Goal: Task Accomplishment & Management: Manage account settings

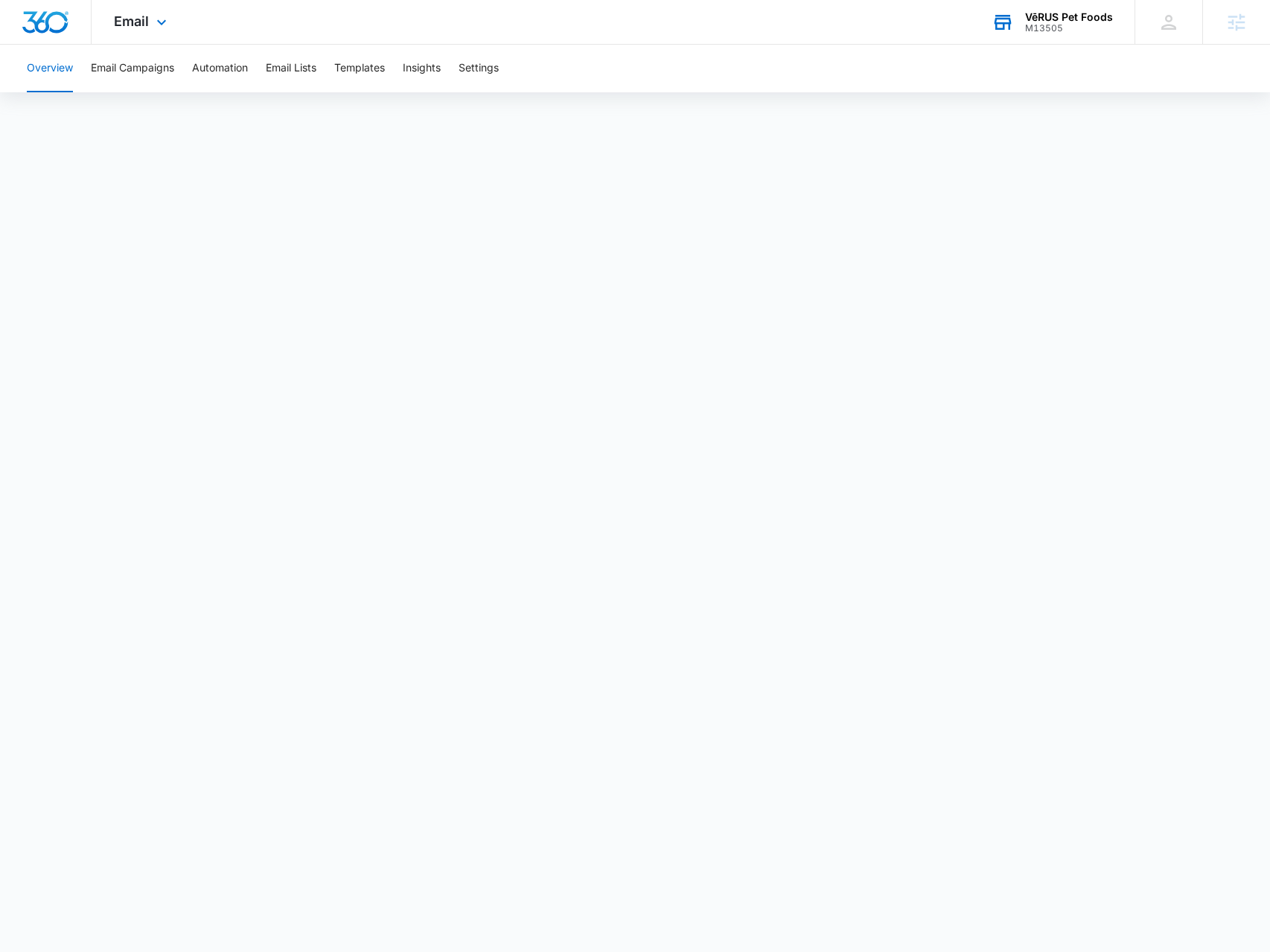
drag, startPoint x: 1042, startPoint y: 34, endPoint x: 1020, endPoint y: 76, distance: 47.4
click at [1043, 34] on div "VēRUS Pet Foods M13505 Your Accounts View All" at bounding box center [1051, 22] width 165 height 44
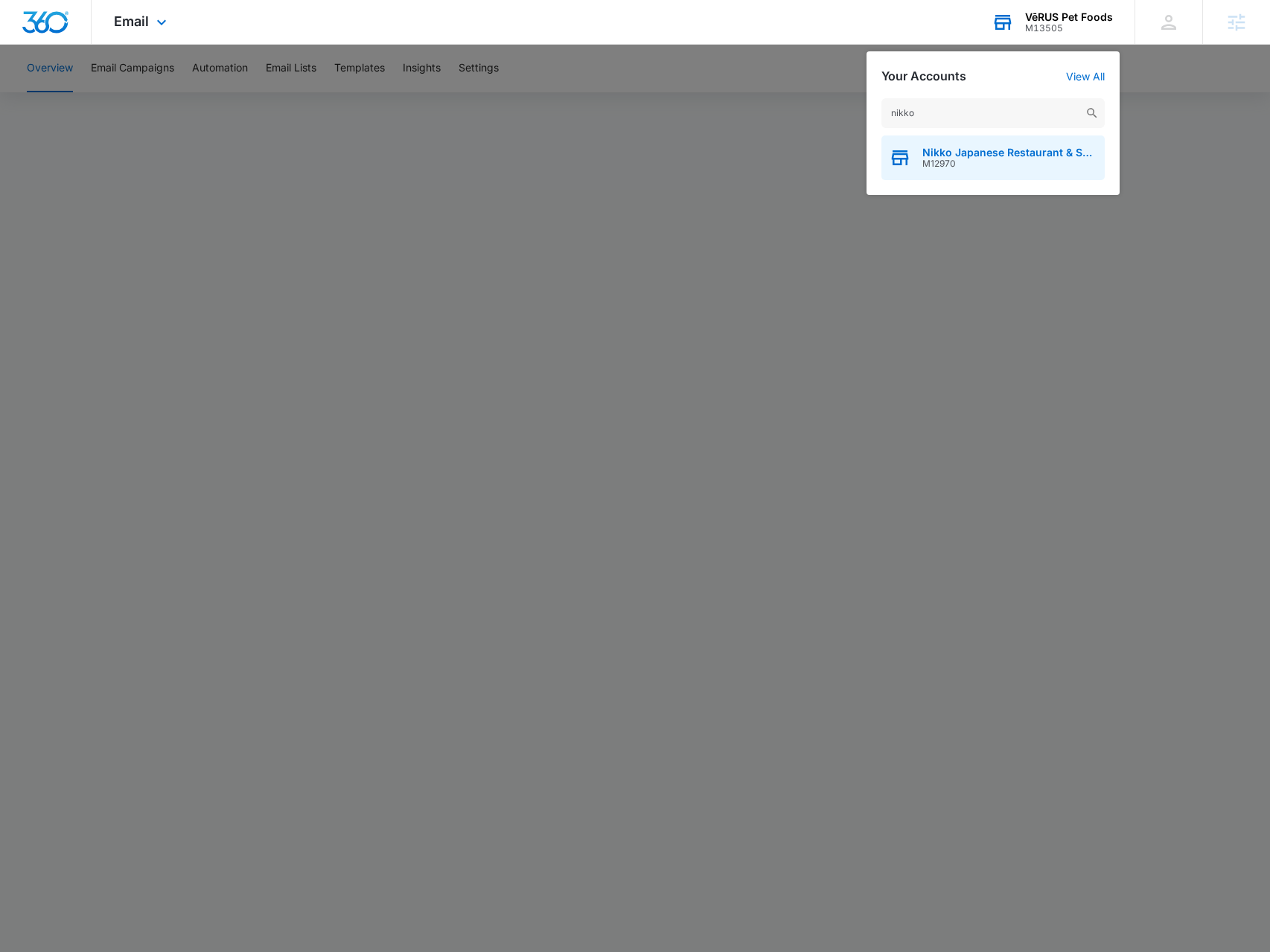
type input "nikko"
click at [949, 145] on div "Nikko Japanese Restaurant & Sushi Bar M12970" at bounding box center [993, 157] width 223 height 45
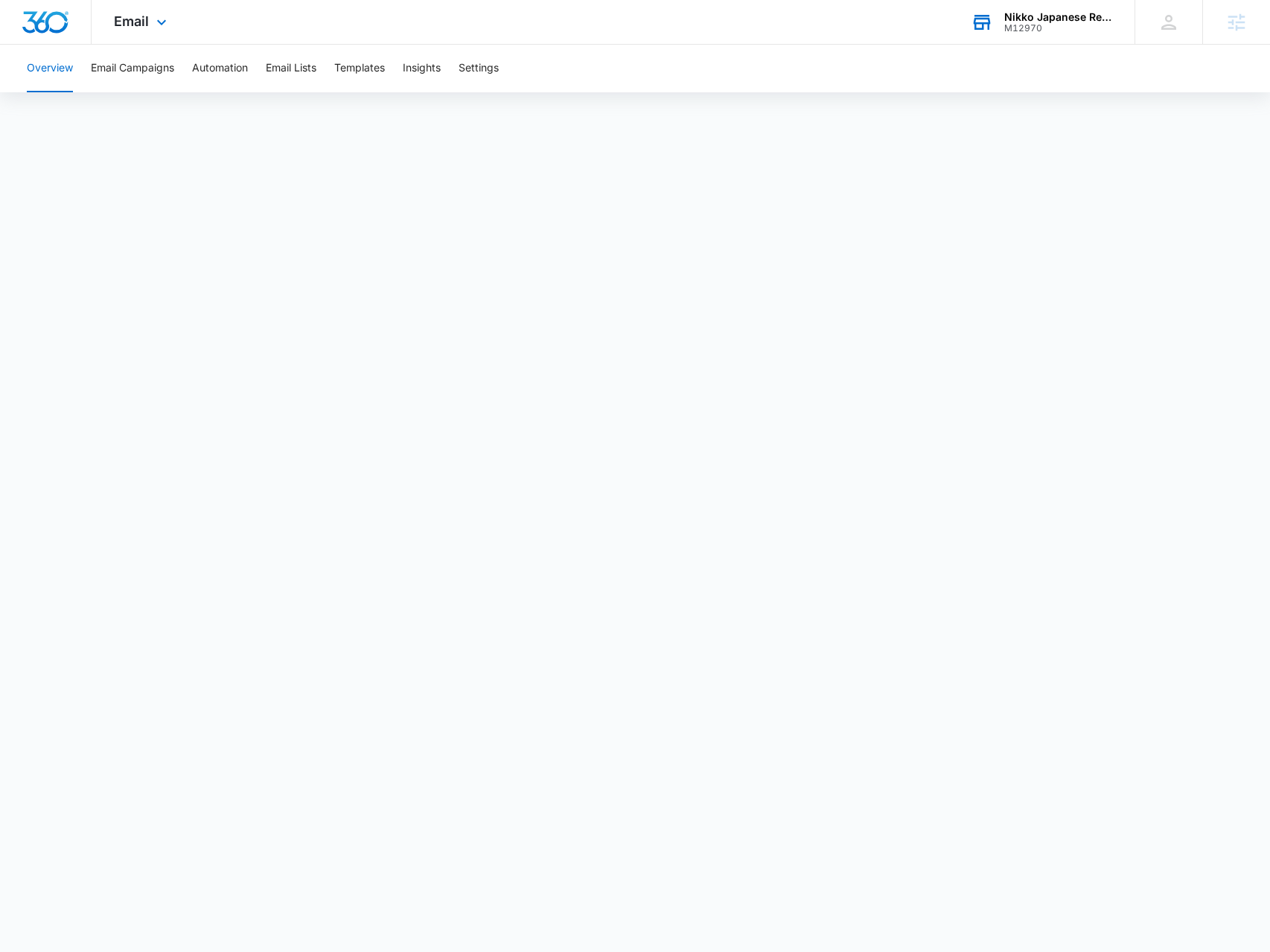
click at [143, 33] on div "Email Apps Reputation Websites Forms CRM Email Social Payments POS Content Ads …" at bounding box center [142, 22] width 101 height 44
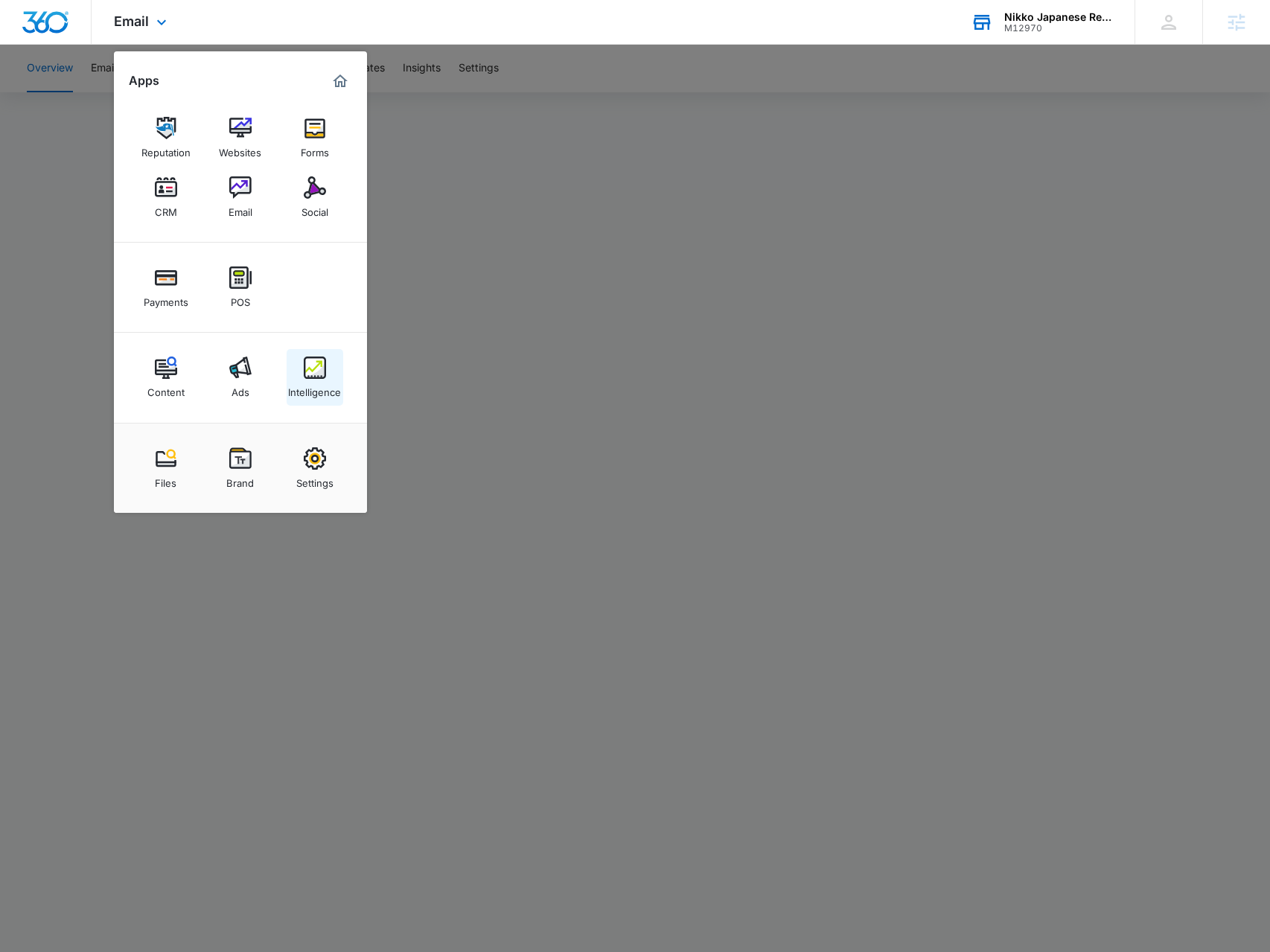
click at [317, 380] on div "Intelligence" at bounding box center [315, 388] width 53 height 19
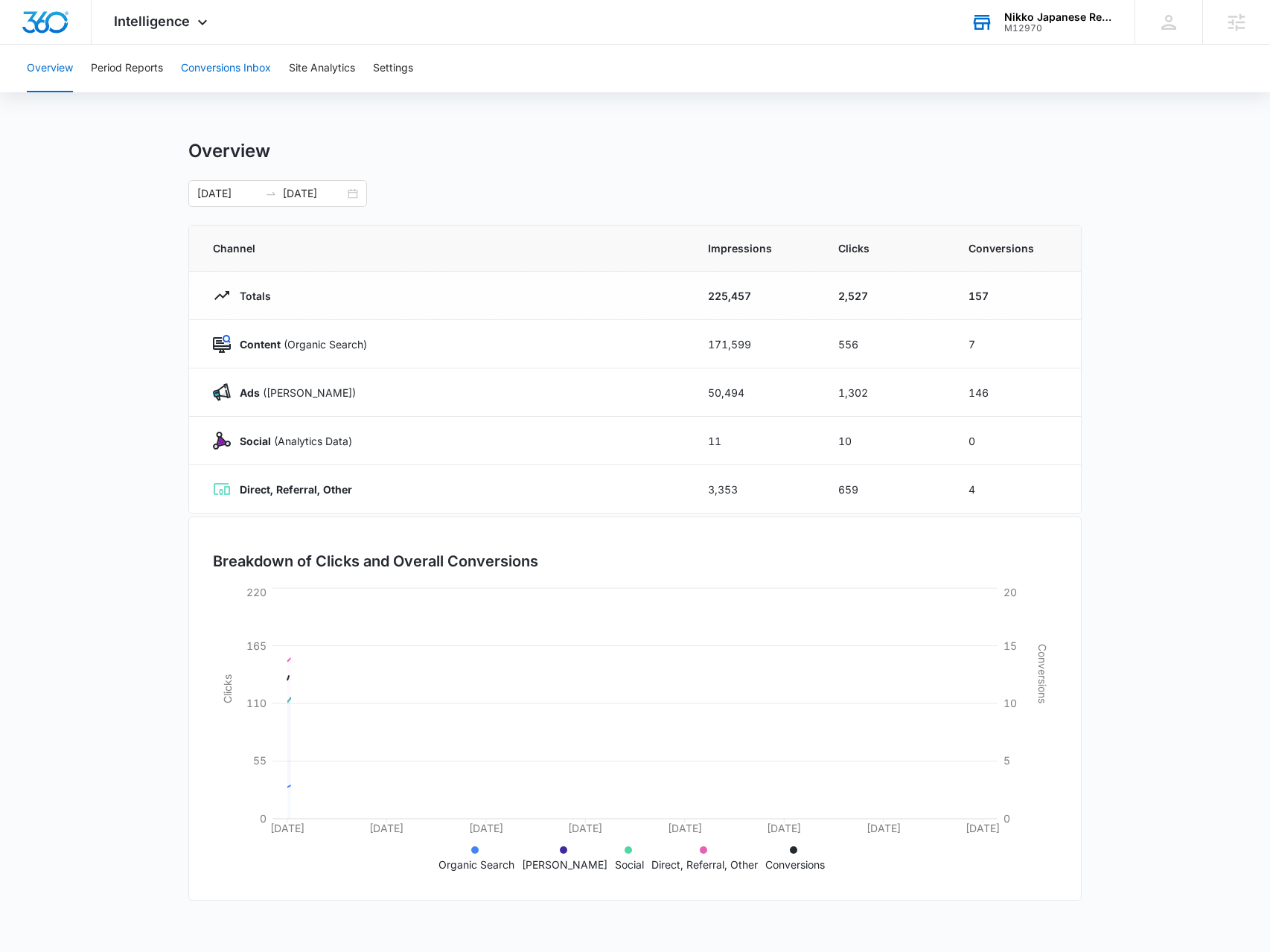
click at [230, 73] on button "Conversions Inbox" at bounding box center [226, 68] width 90 height 47
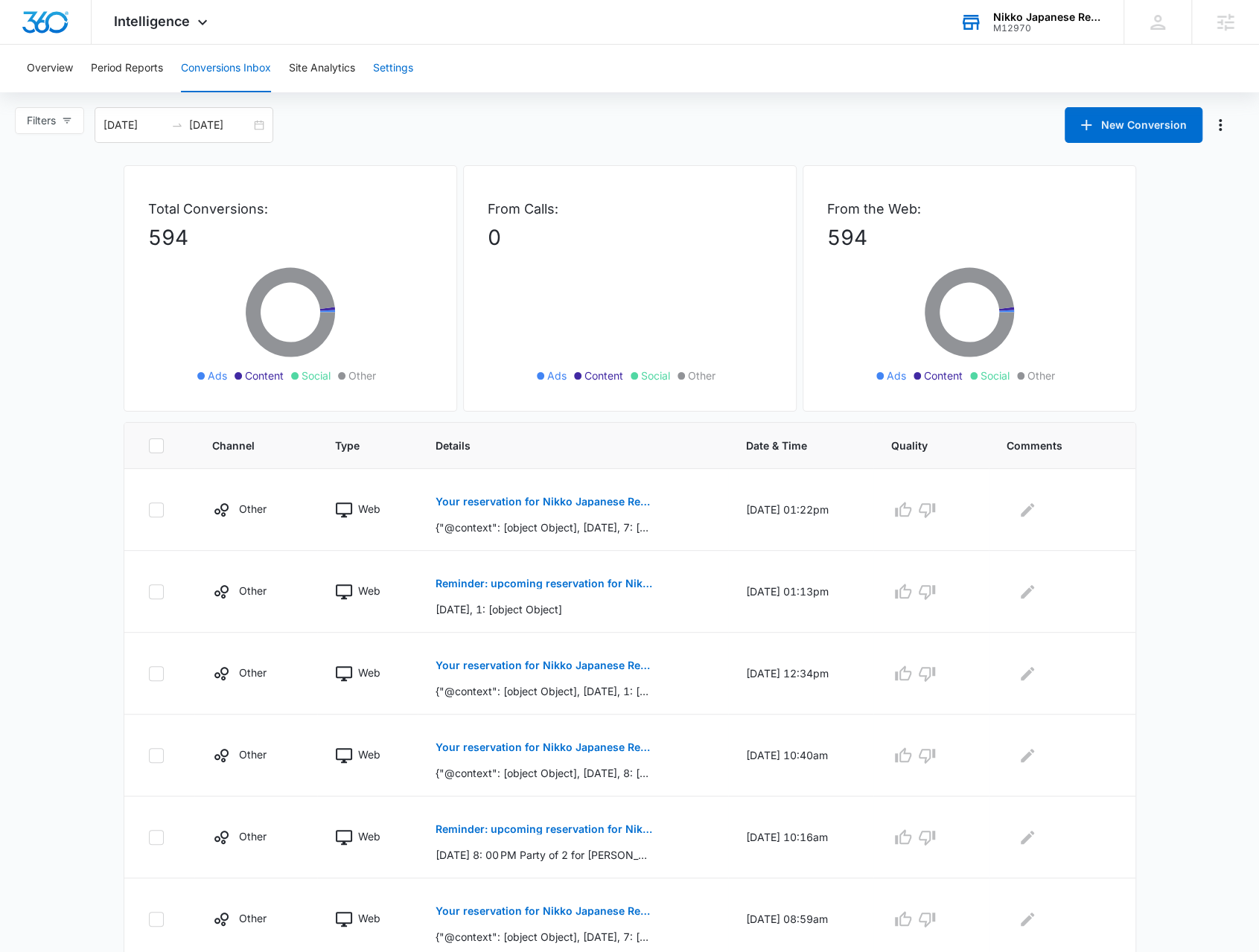
click at [396, 76] on button "Settings" at bounding box center [393, 68] width 41 height 47
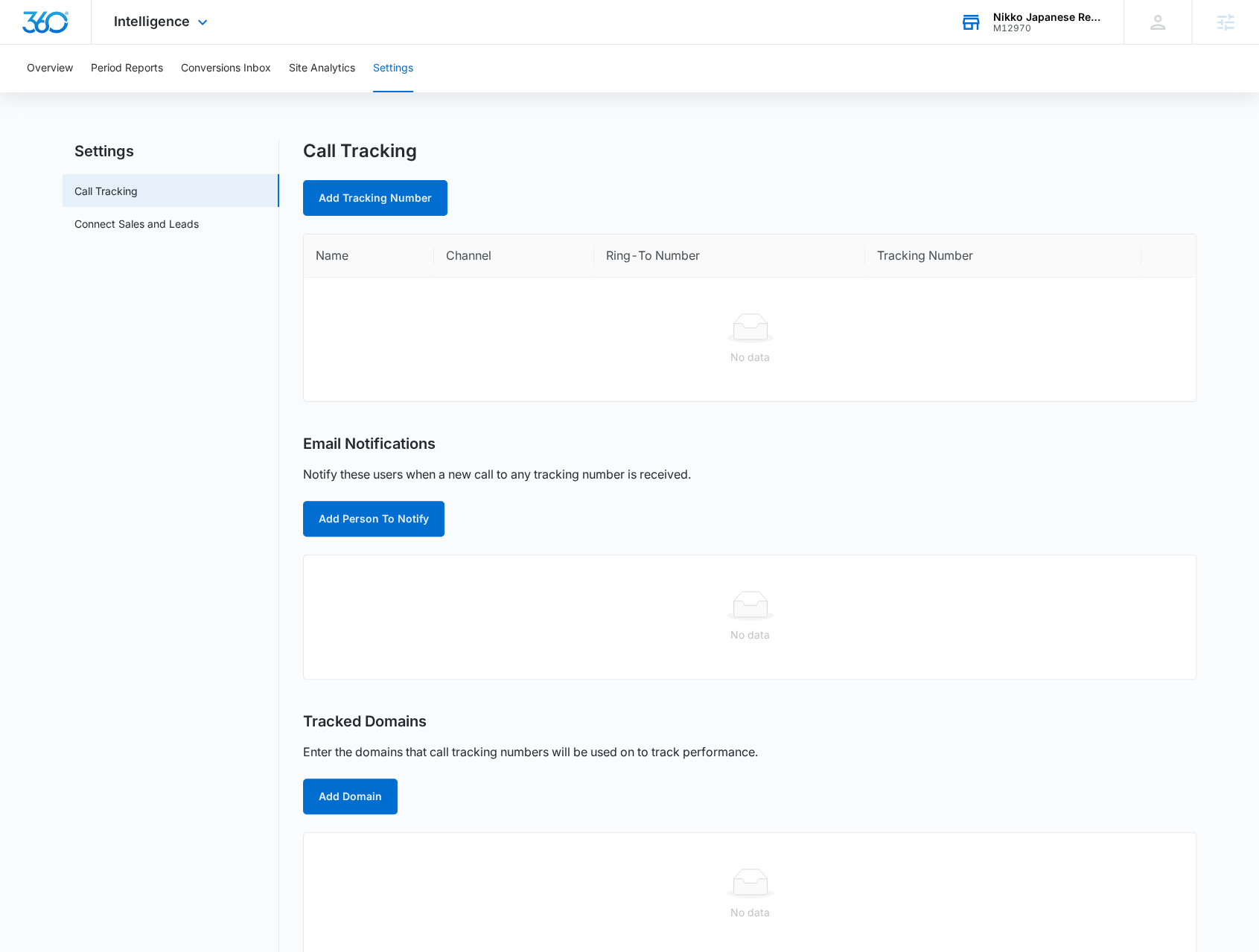
click at [165, 32] on div "Intelligence Apps Reputation Websites Forms CRM Email Social Payments POS Conte…" at bounding box center [162, 22] width 142 height 44
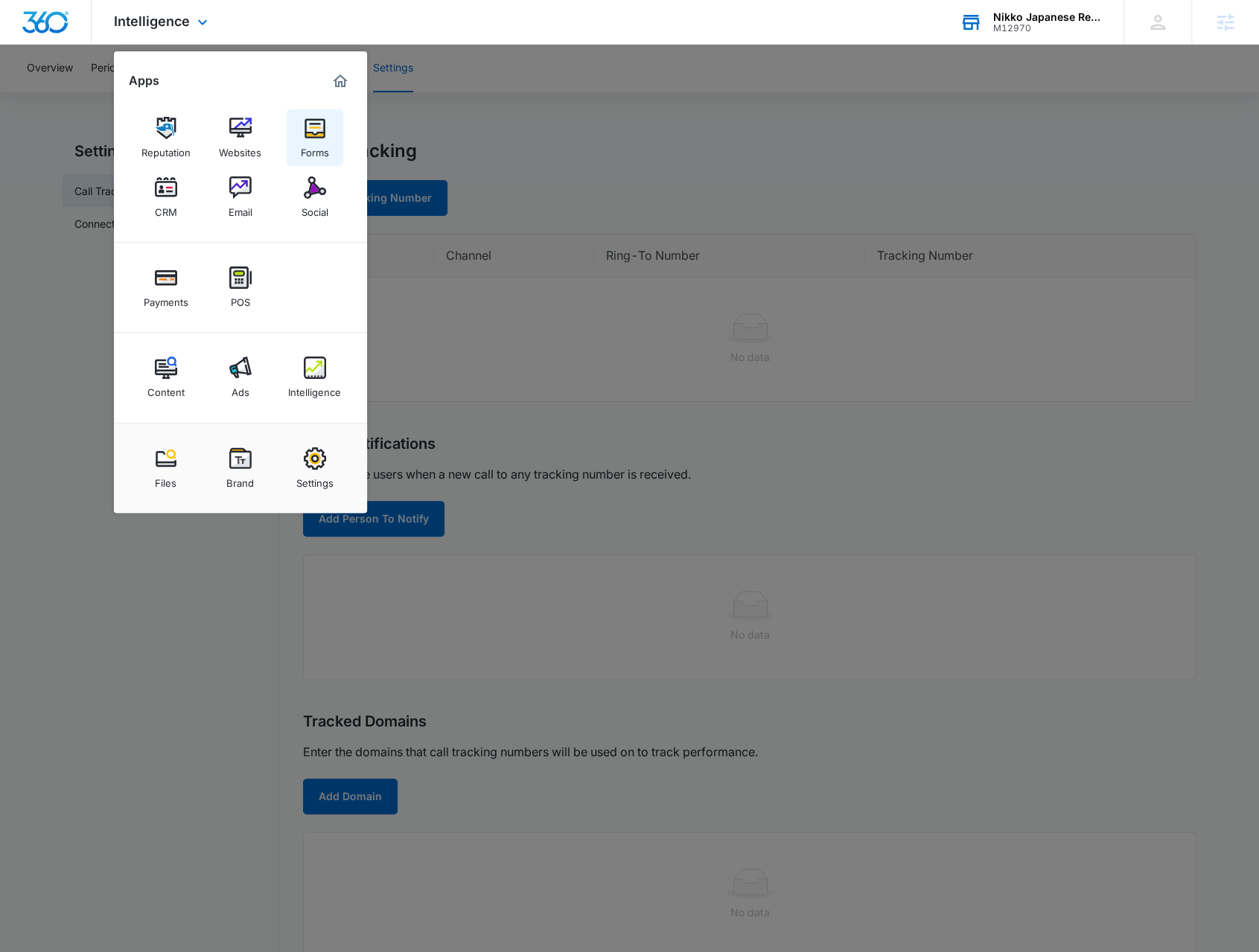
click at [326, 136] on link "Forms" at bounding box center [315, 137] width 57 height 57
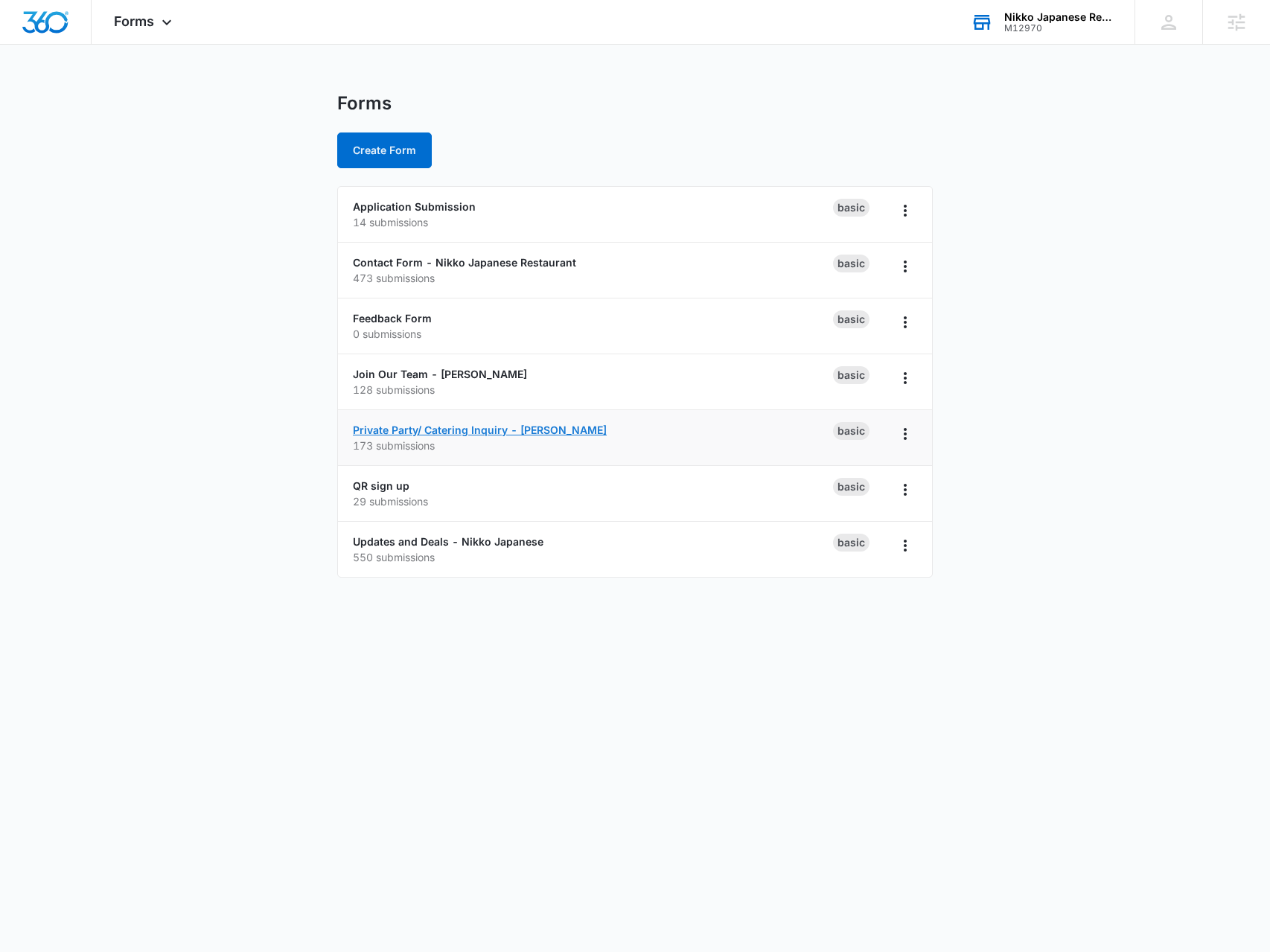
click at [447, 426] on link "Private Party/ Catering Inquiry - Nikko Sushi" at bounding box center [479, 429] width 254 height 13
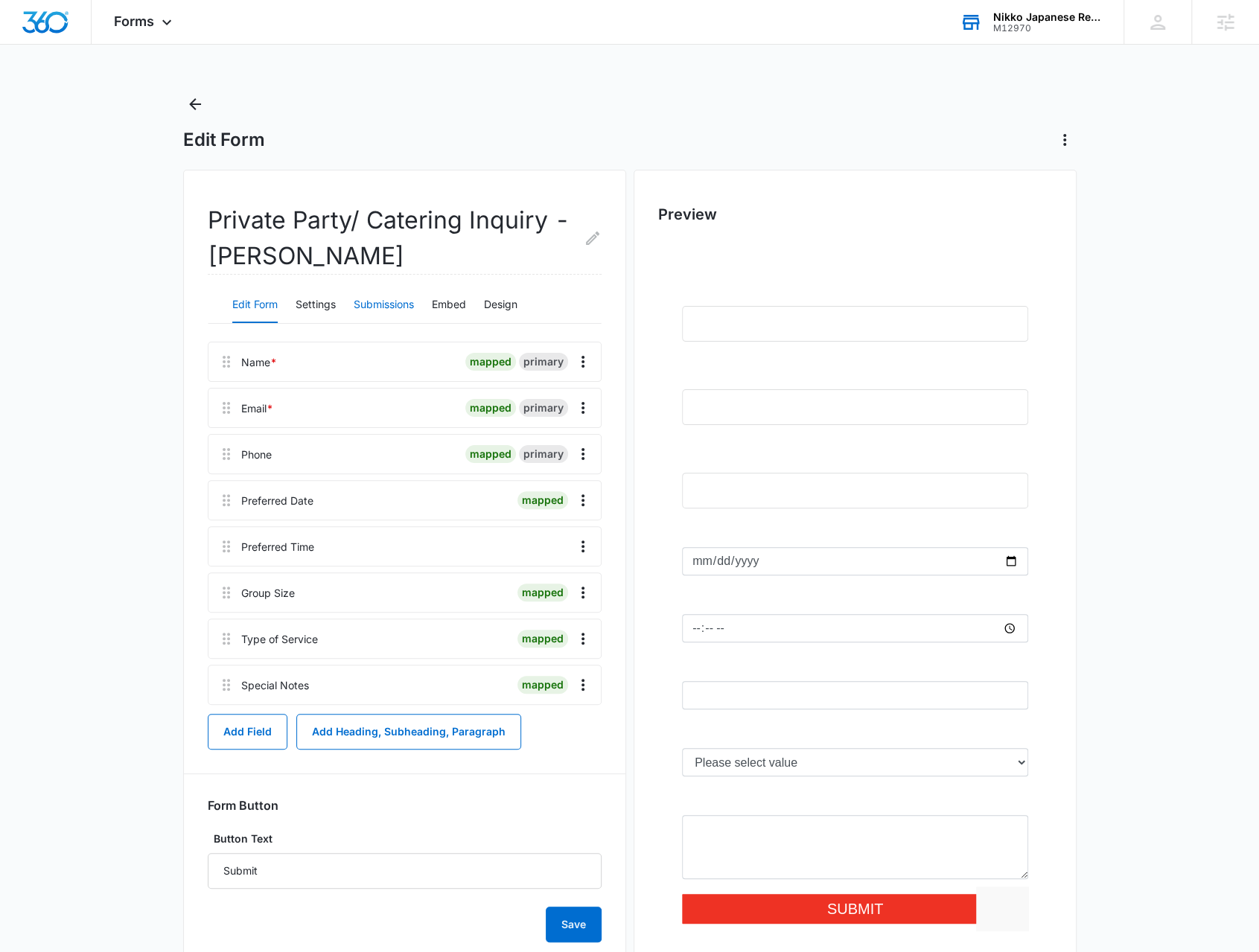
click at [393, 314] on button "Submissions" at bounding box center [383, 305] width 60 height 36
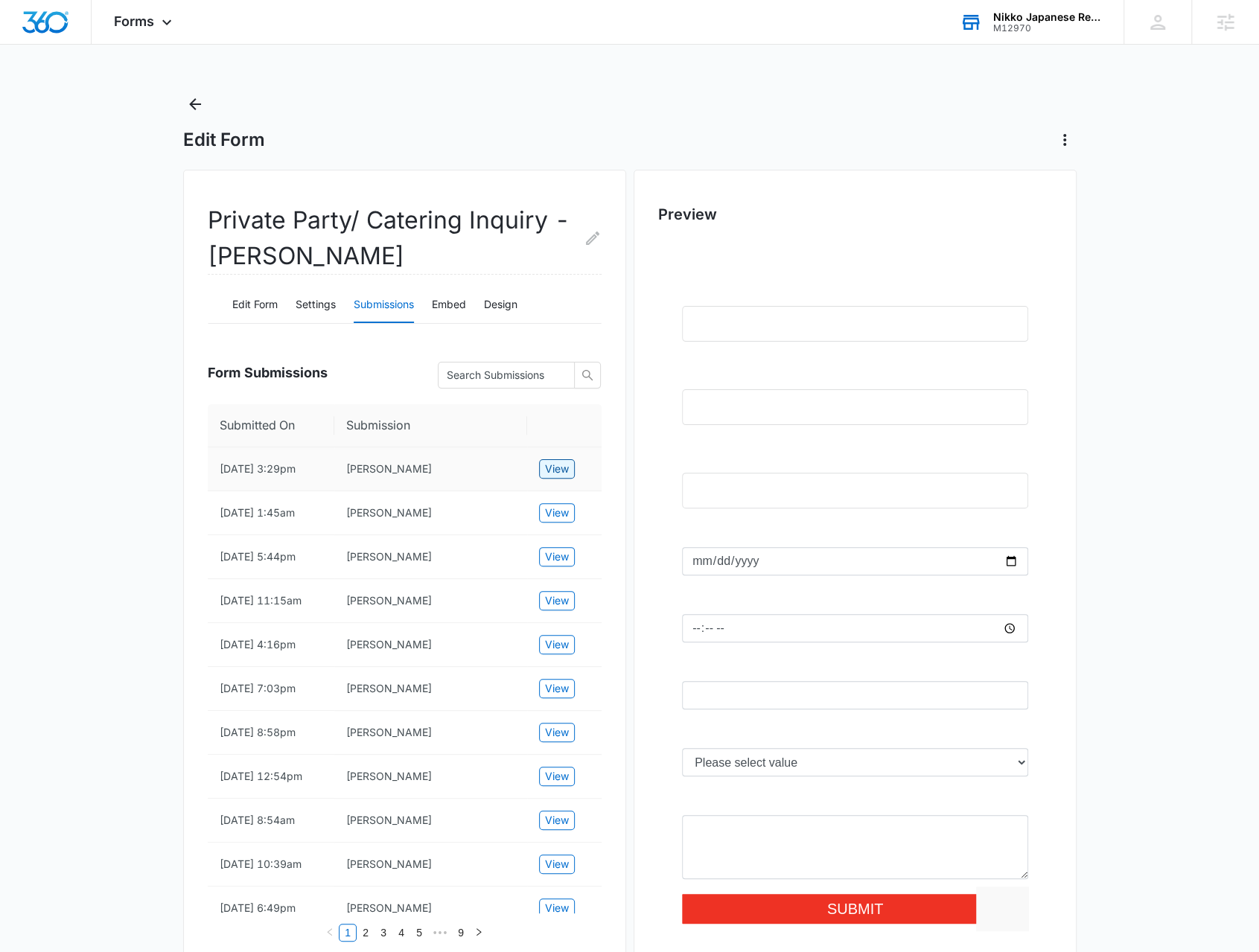
click at [565, 465] on span "View" at bounding box center [556, 468] width 24 height 16
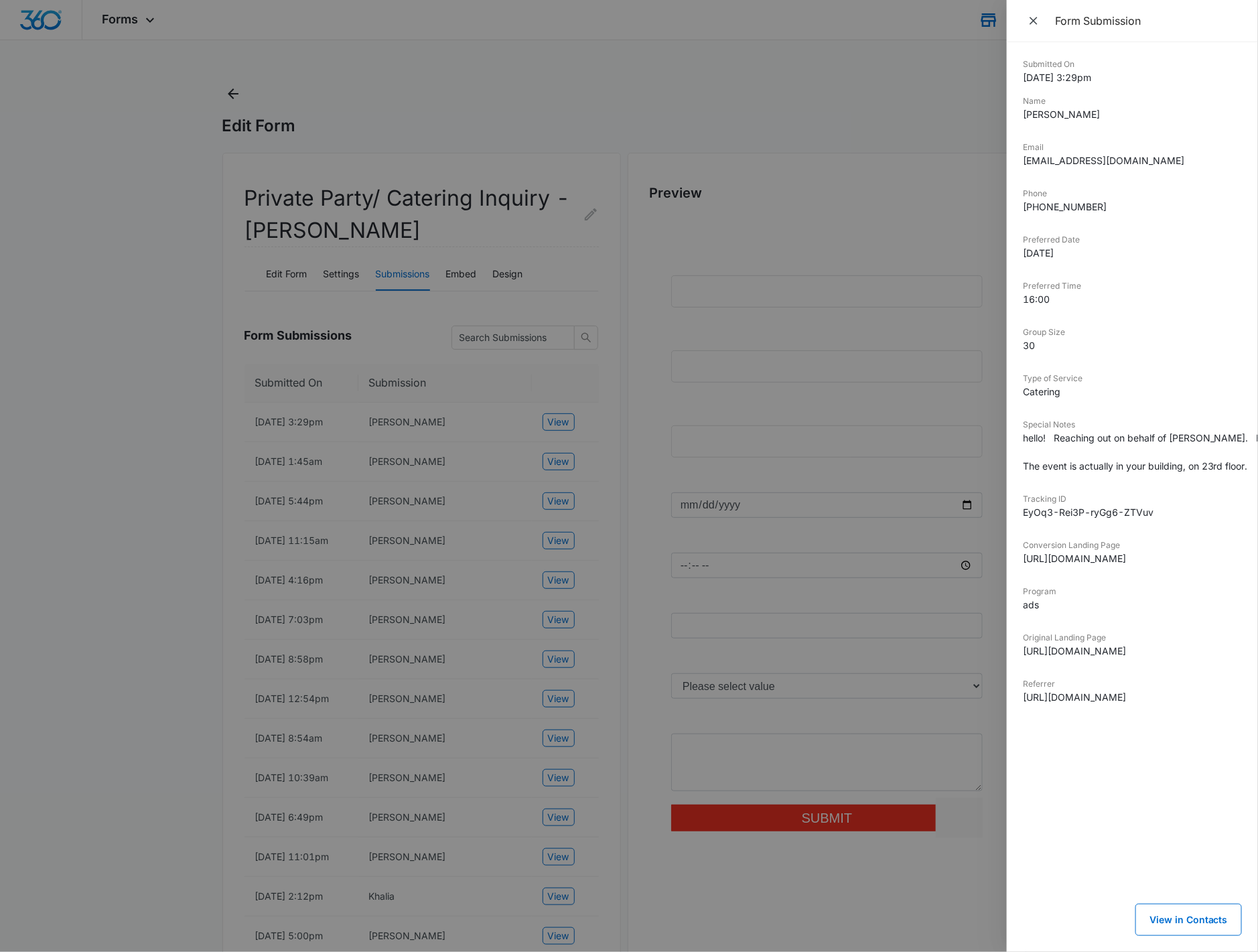
click at [339, 492] on div at bounding box center [629, 476] width 1258 height 952
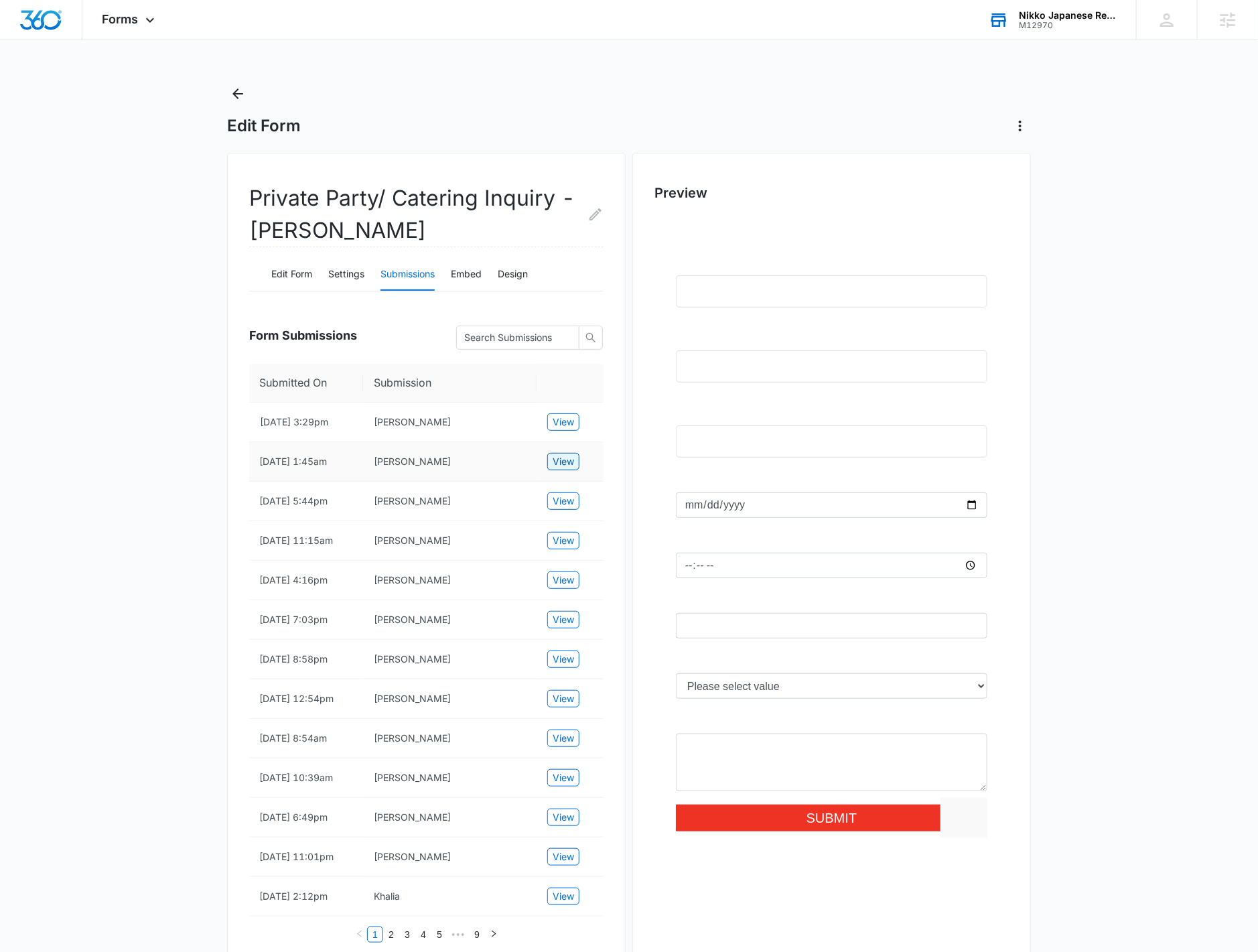
click at [559, 462] on span "View" at bounding box center [563, 461] width 21 height 14
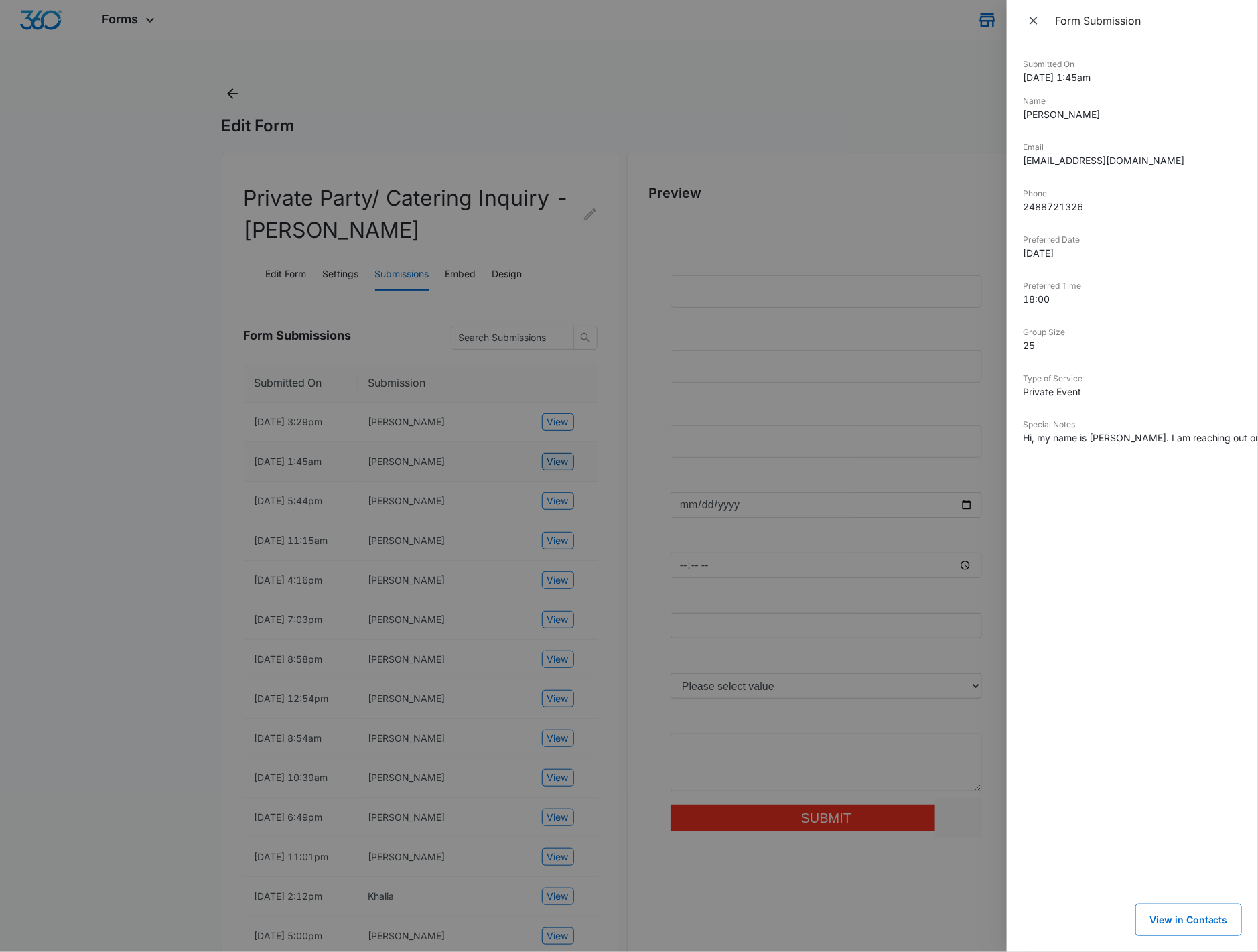
click at [559, 462] on div at bounding box center [629, 476] width 1258 height 952
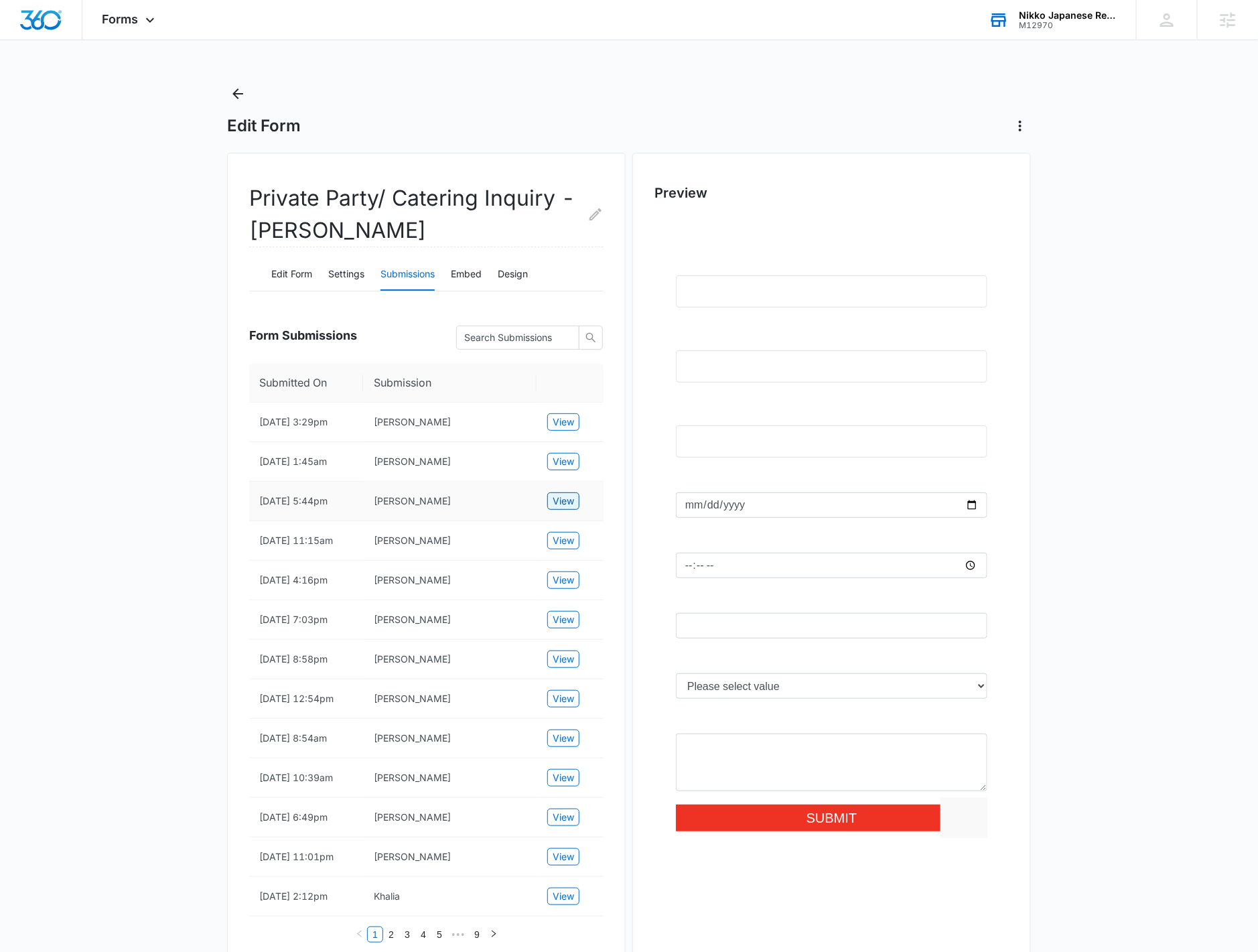
click at [564, 506] on span "View" at bounding box center [563, 501] width 21 height 14
click at [139, 25] on div "Forms Apps Reputation Websites Forms CRM Email Social Payments POS Content Ads …" at bounding box center [130, 20] width 96 height 40
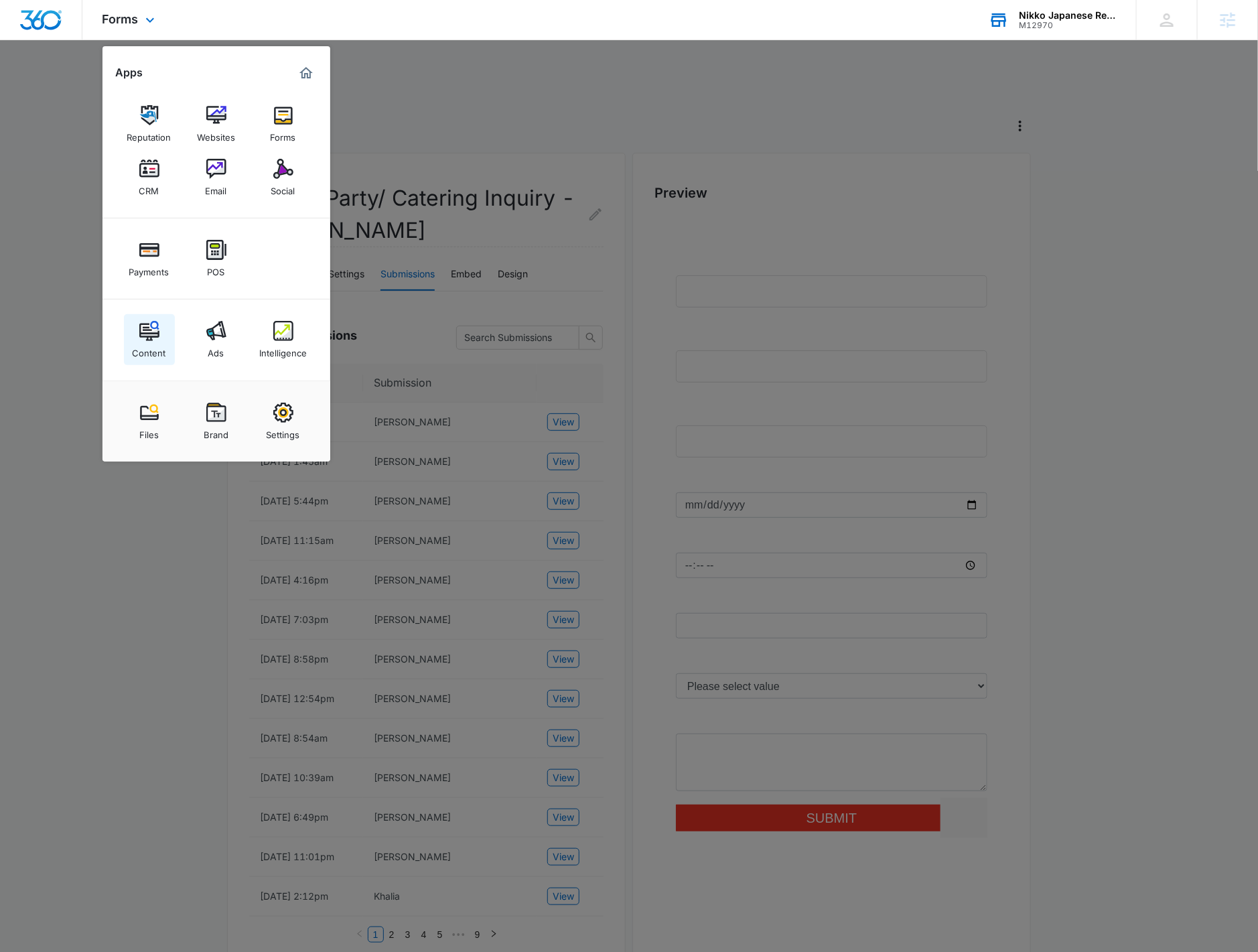
click at [159, 326] on link "Content" at bounding box center [149, 339] width 51 height 51
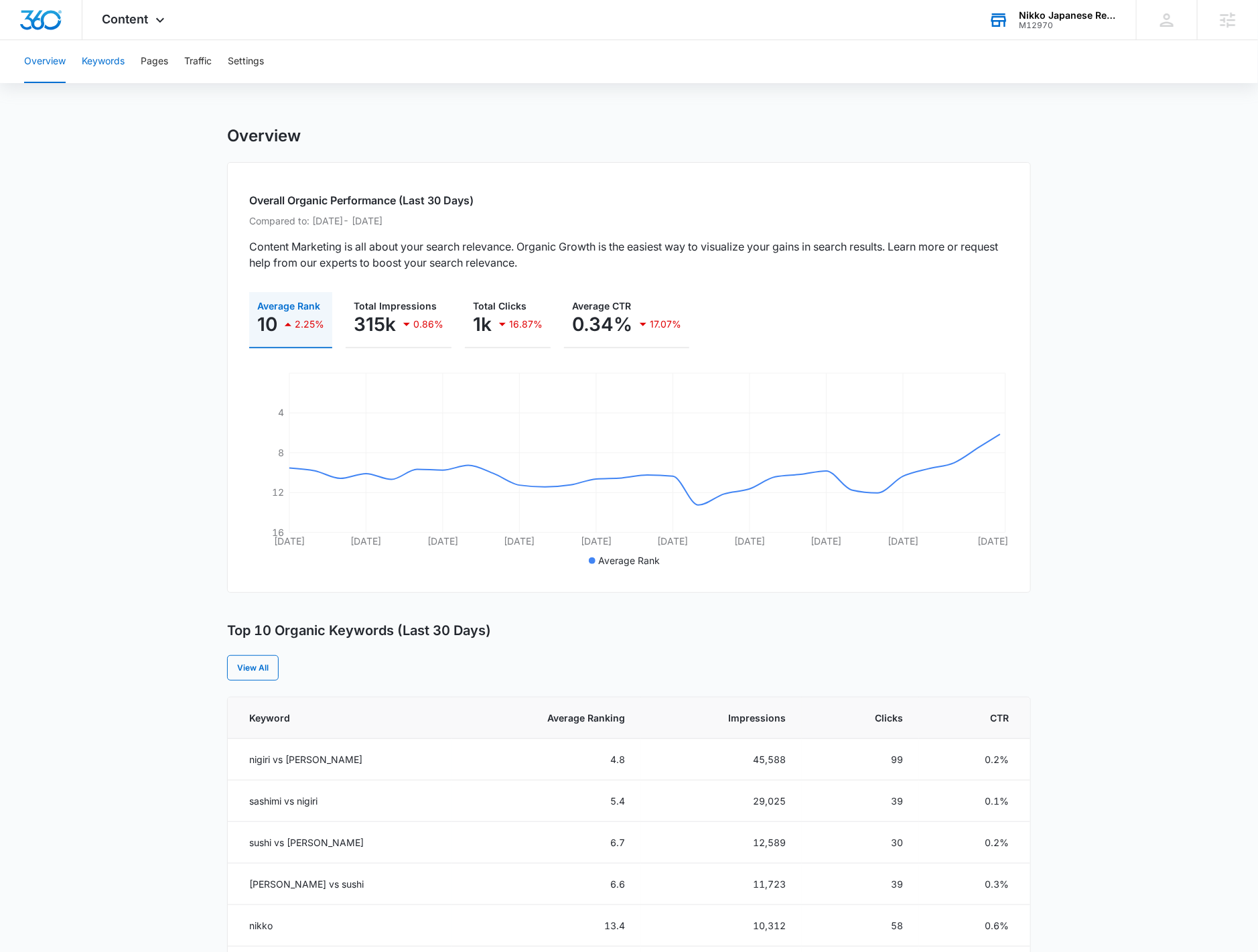
click at [120, 60] on button "Keywords" at bounding box center [103, 62] width 43 height 43
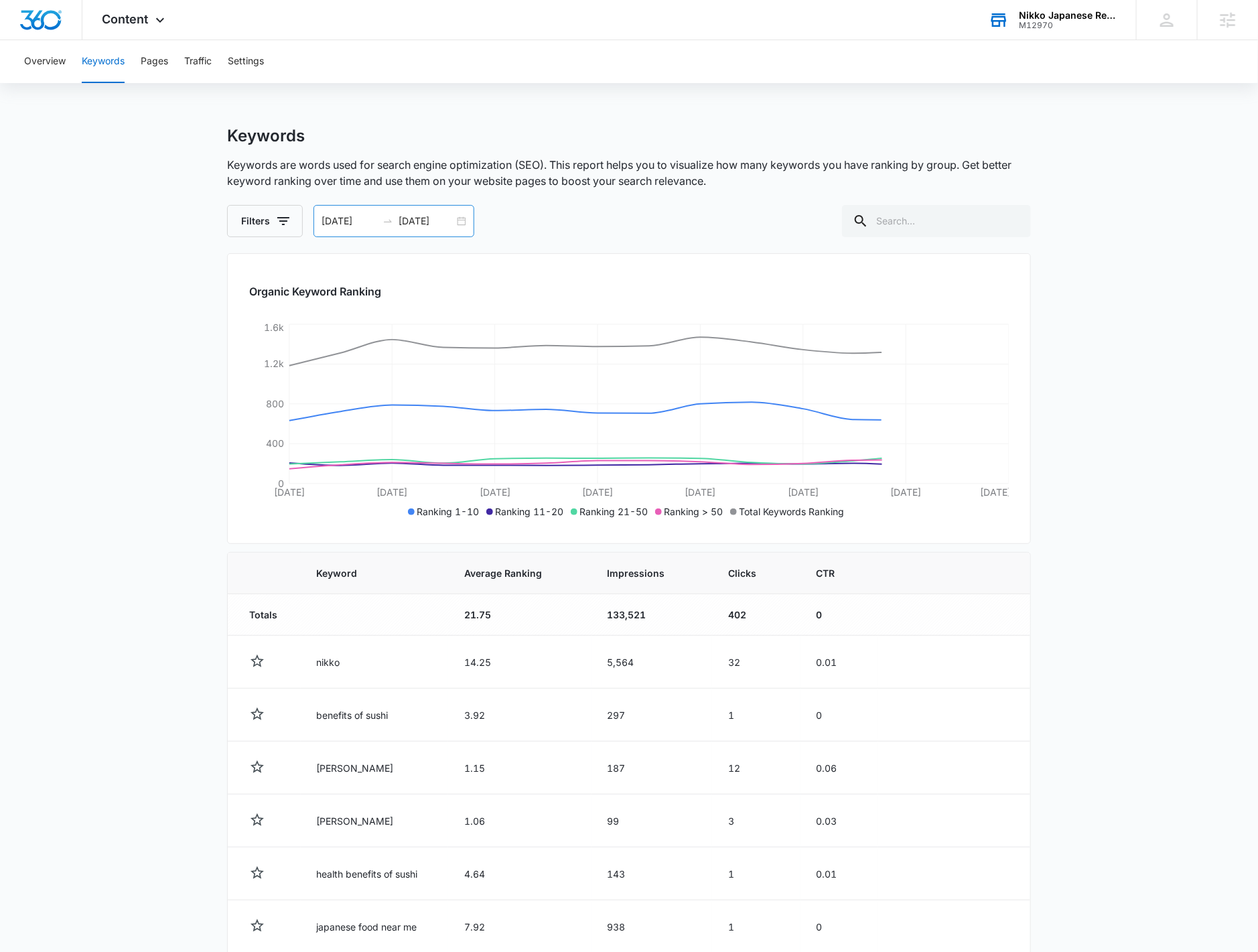
click at [465, 226] on div "08/21/2025 09/04/2025" at bounding box center [393, 221] width 161 height 32
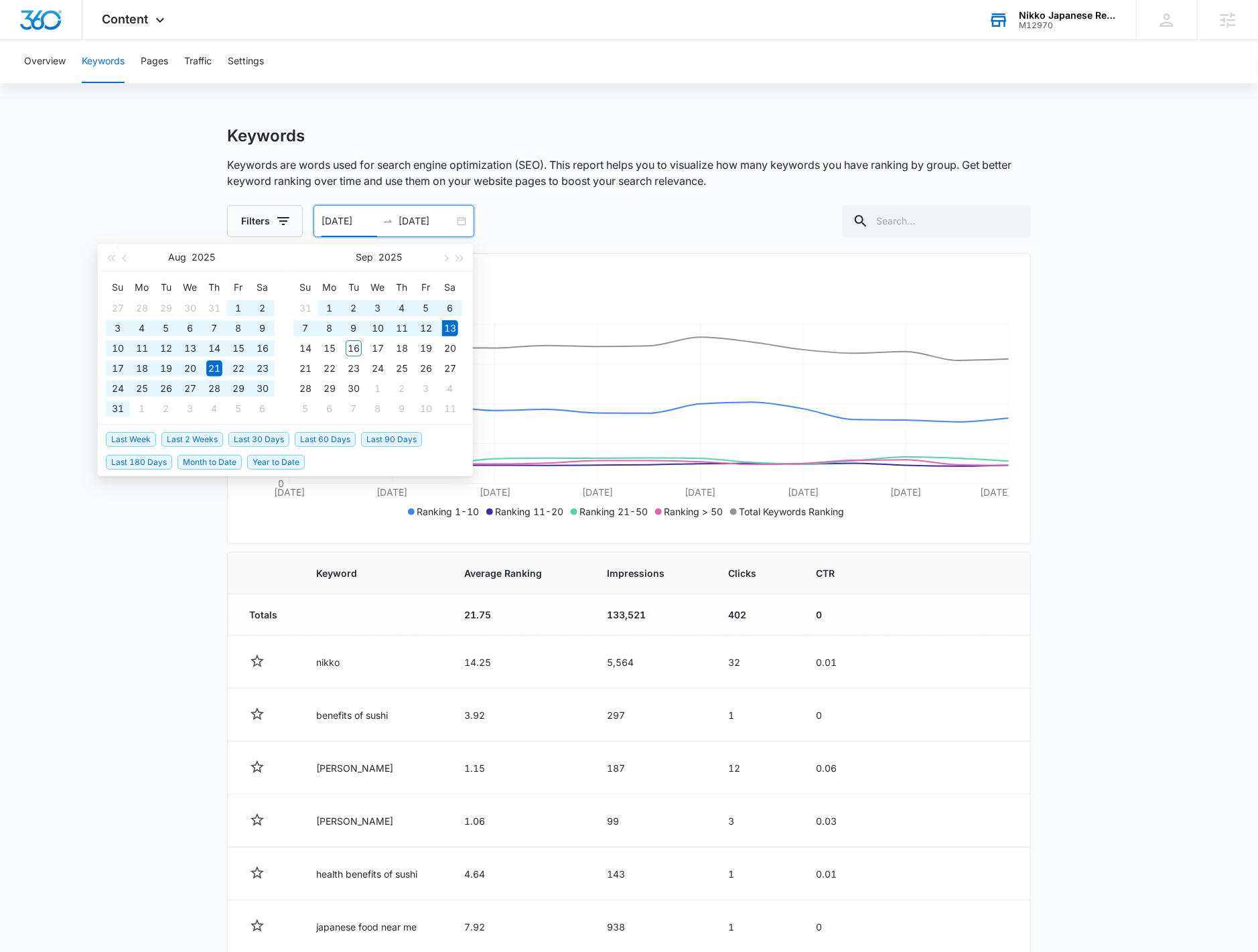
click at [262, 460] on span "Year to Date" at bounding box center [276, 462] width 58 height 14
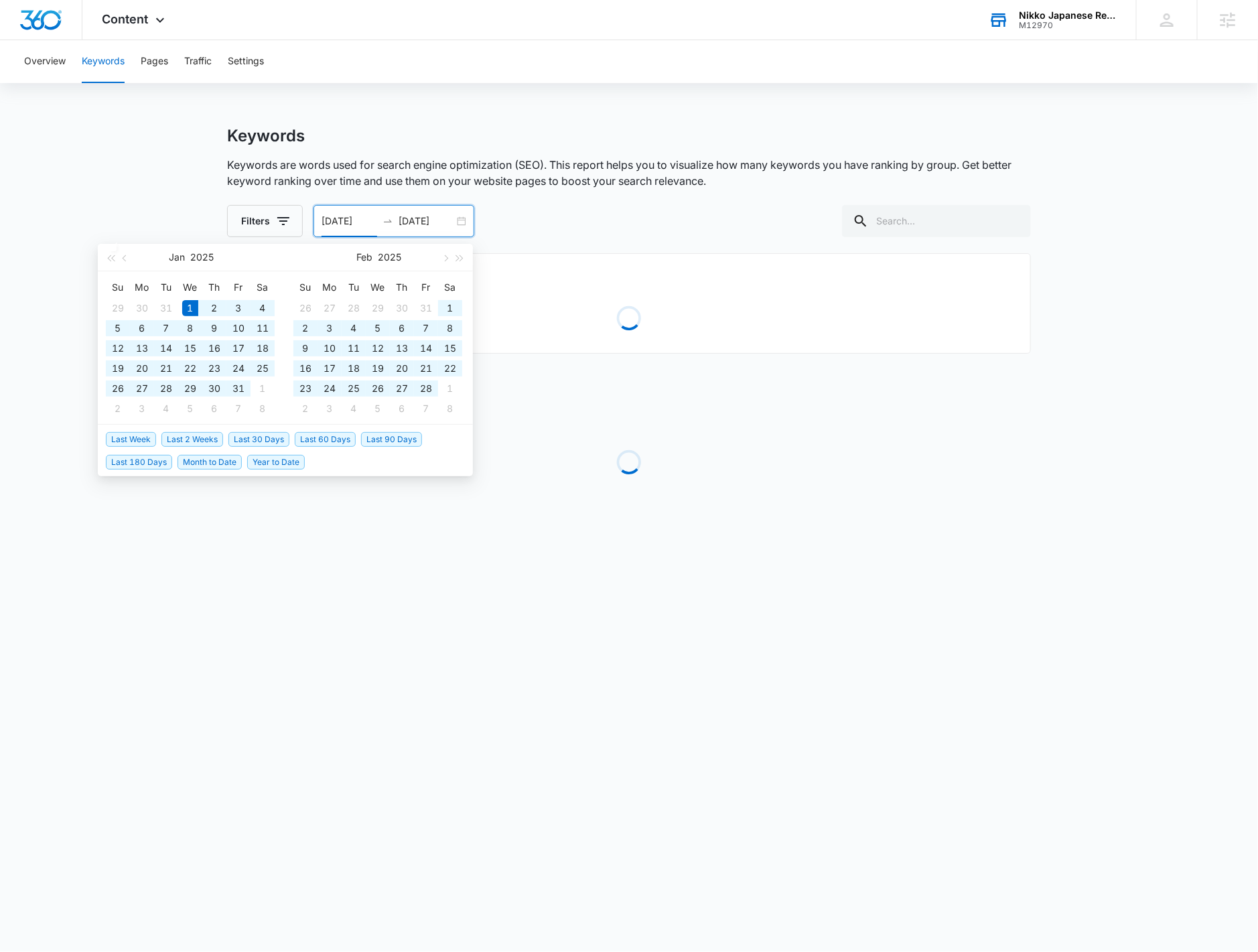
type input "01/01/2025"
type input "09/13/2025"
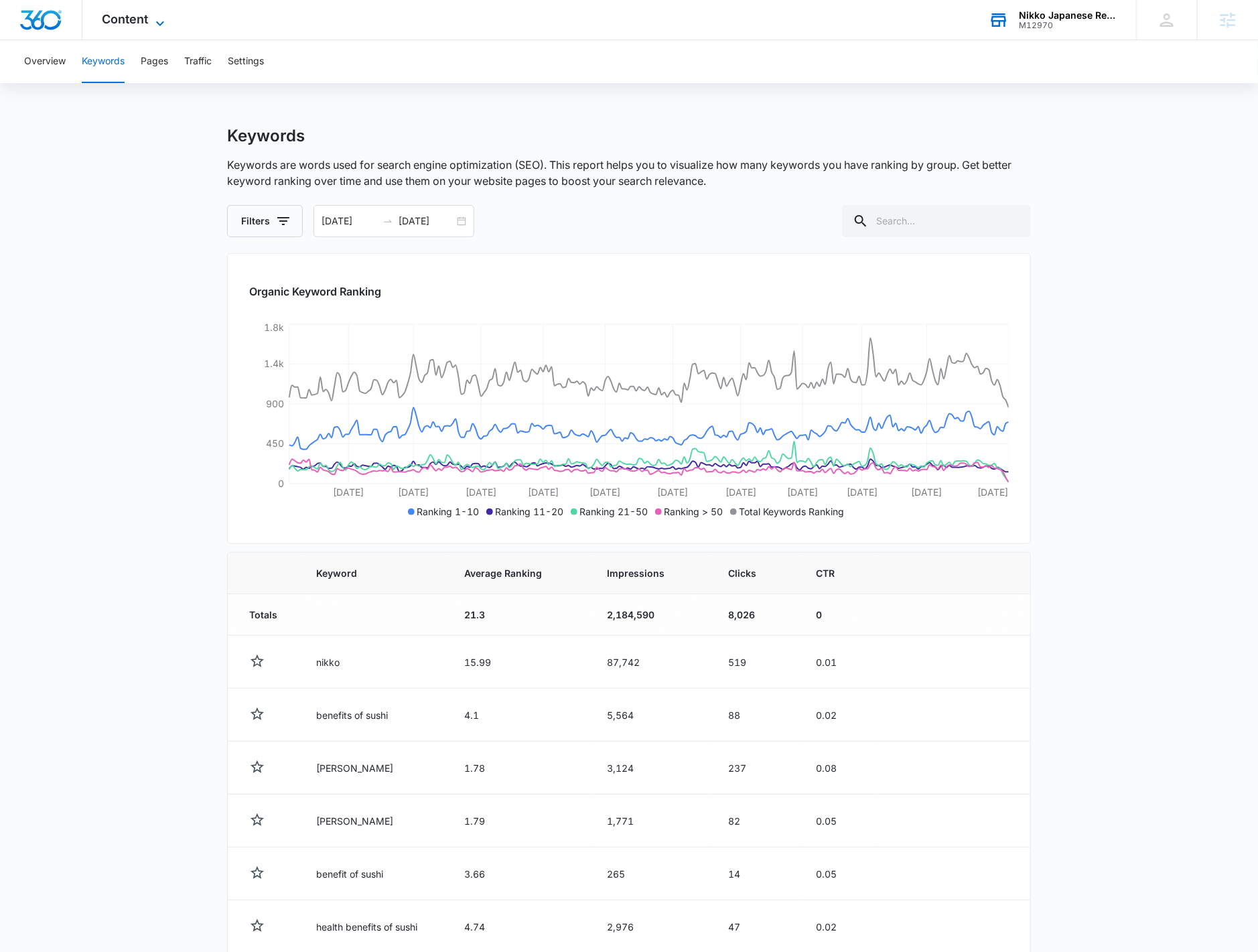
click at [148, 21] on div "Content Apps Reputation Websites Forms CRM Email Social Payments POS Content Ad…" at bounding box center [135, 20] width 106 height 40
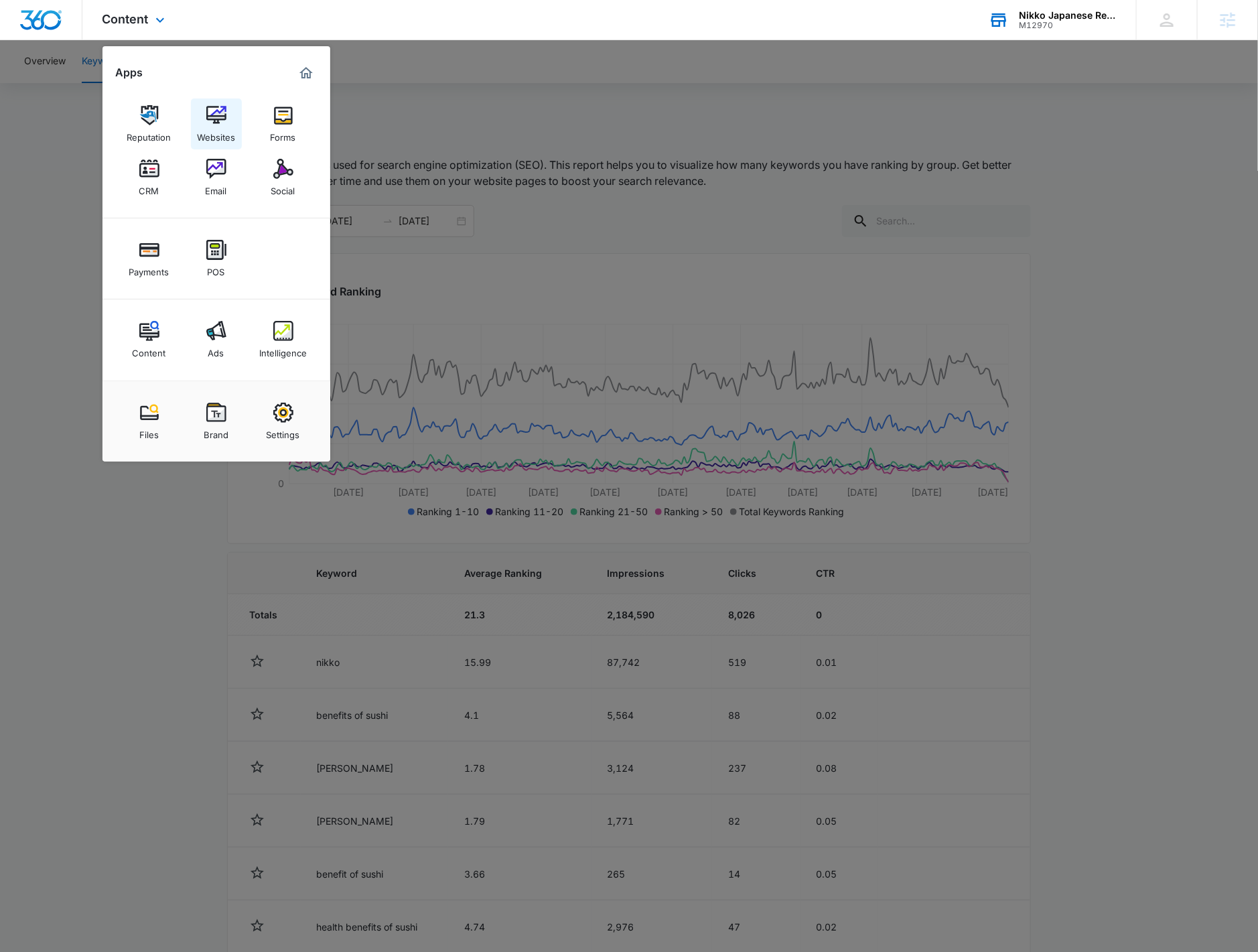
click at [209, 120] on img at bounding box center [216, 115] width 20 height 20
